Goal: Information Seeking & Learning: Learn about a topic

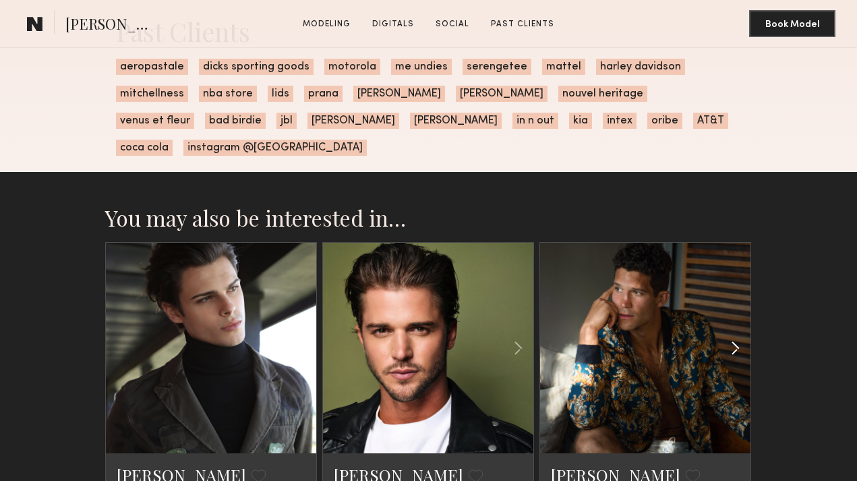
scroll to position [1820, 0]
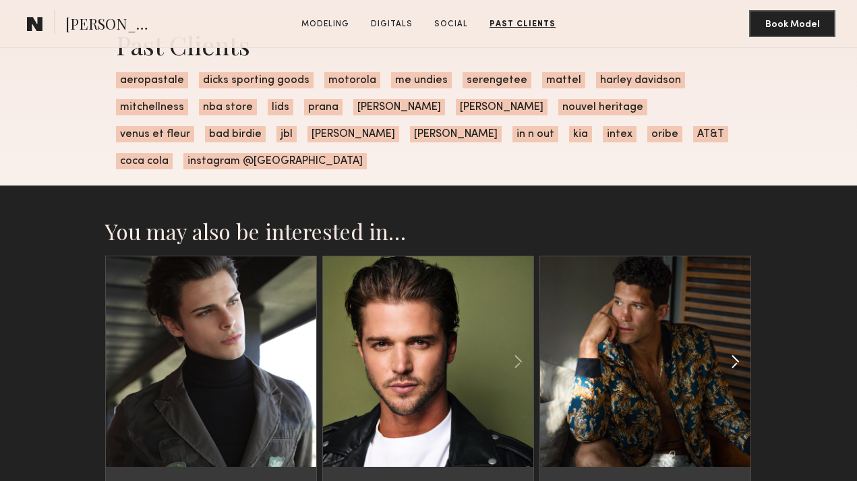
click at [737, 348] on common-icon at bounding box center [735, 361] width 20 height 26
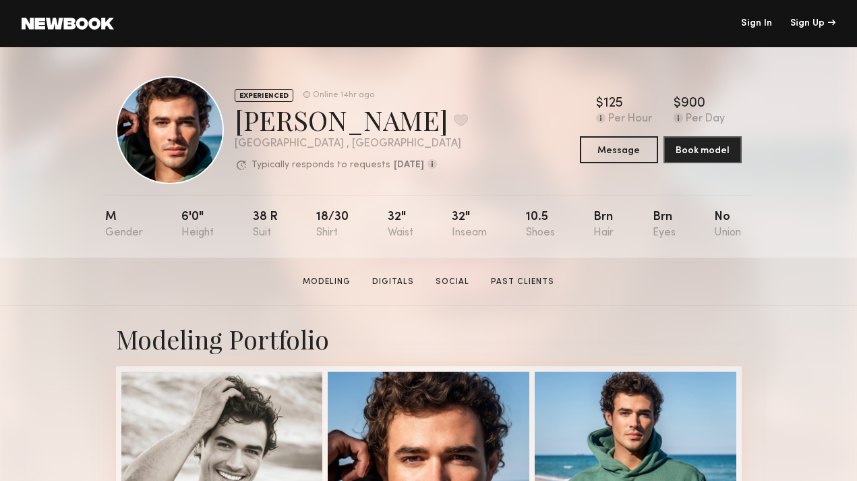
scroll to position [0, 0]
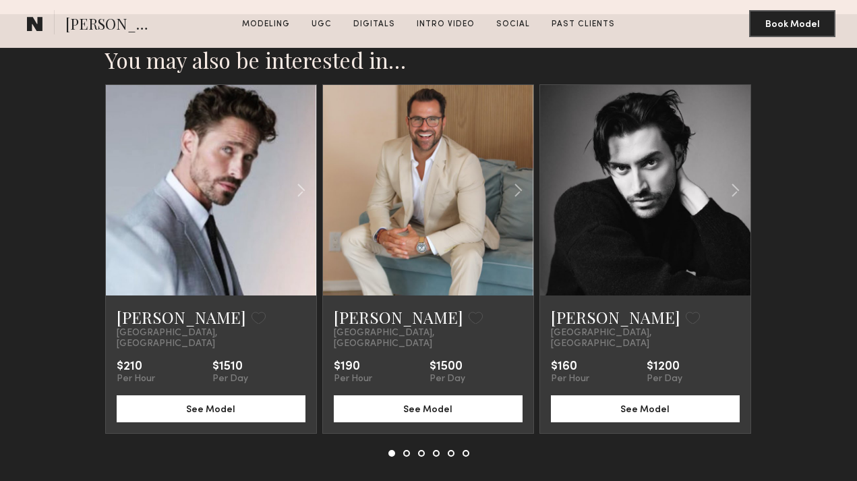
scroll to position [3146, 0]
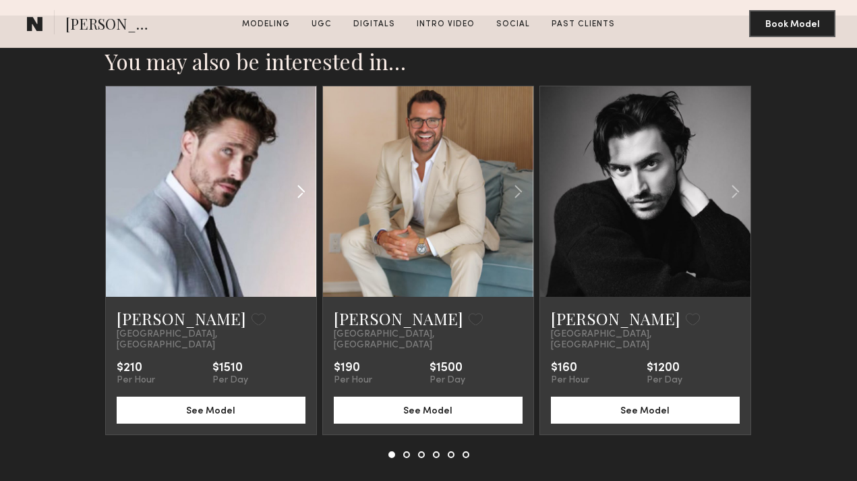
click at [249, 230] on div at bounding box center [281, 191] width 69 height 210
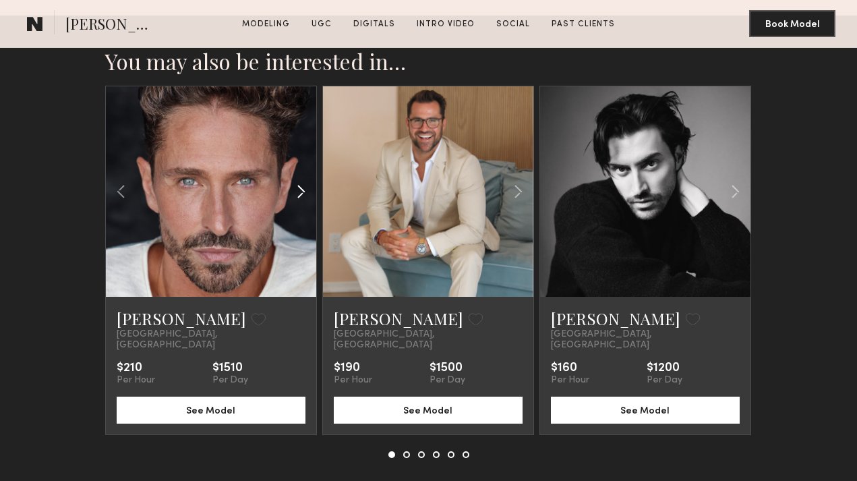
click at [249, 230] on div at bounding box center [281, 191] width 69 height 210
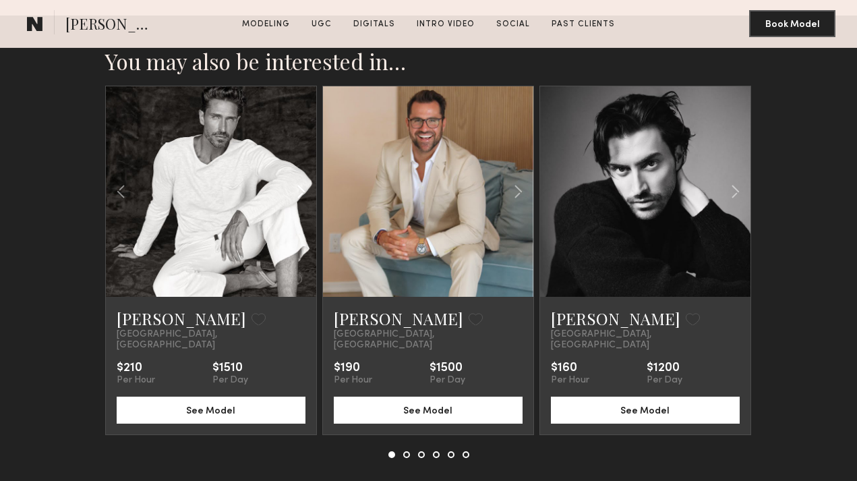
click at [249, 230] on div at bounding box center [281, 191] width 69 height 210
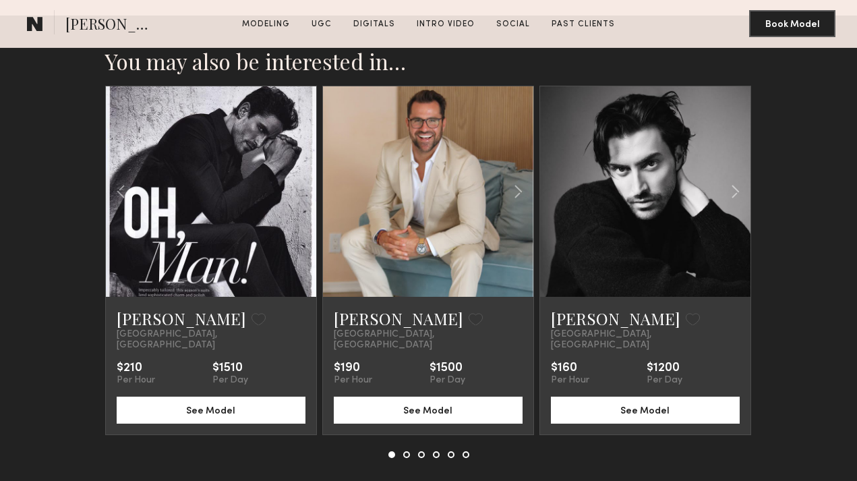
click at [249, 230] on div at bounding box center [211, 191] width 210 height 210
click at [462, 211] on link at bounding box center [427, 191] width 71 height 210
click at [640, 231] on link at bounding box center [644, 191] width 71 height 210
